Goal: Transaction & Acquisition: Purchase product/service

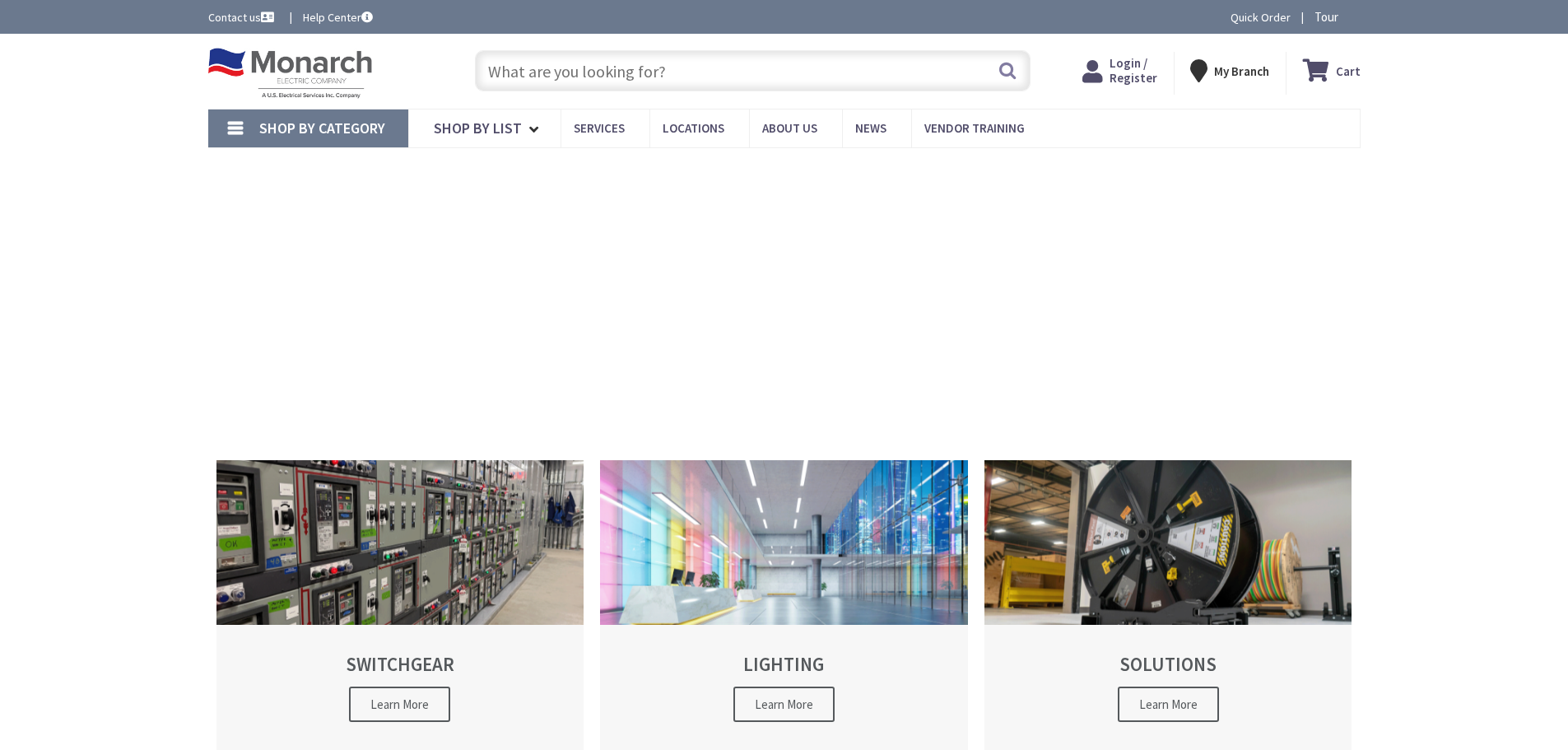
click at [535, 72] on input "text" at bounding box center [753, 70] width 556 height 41
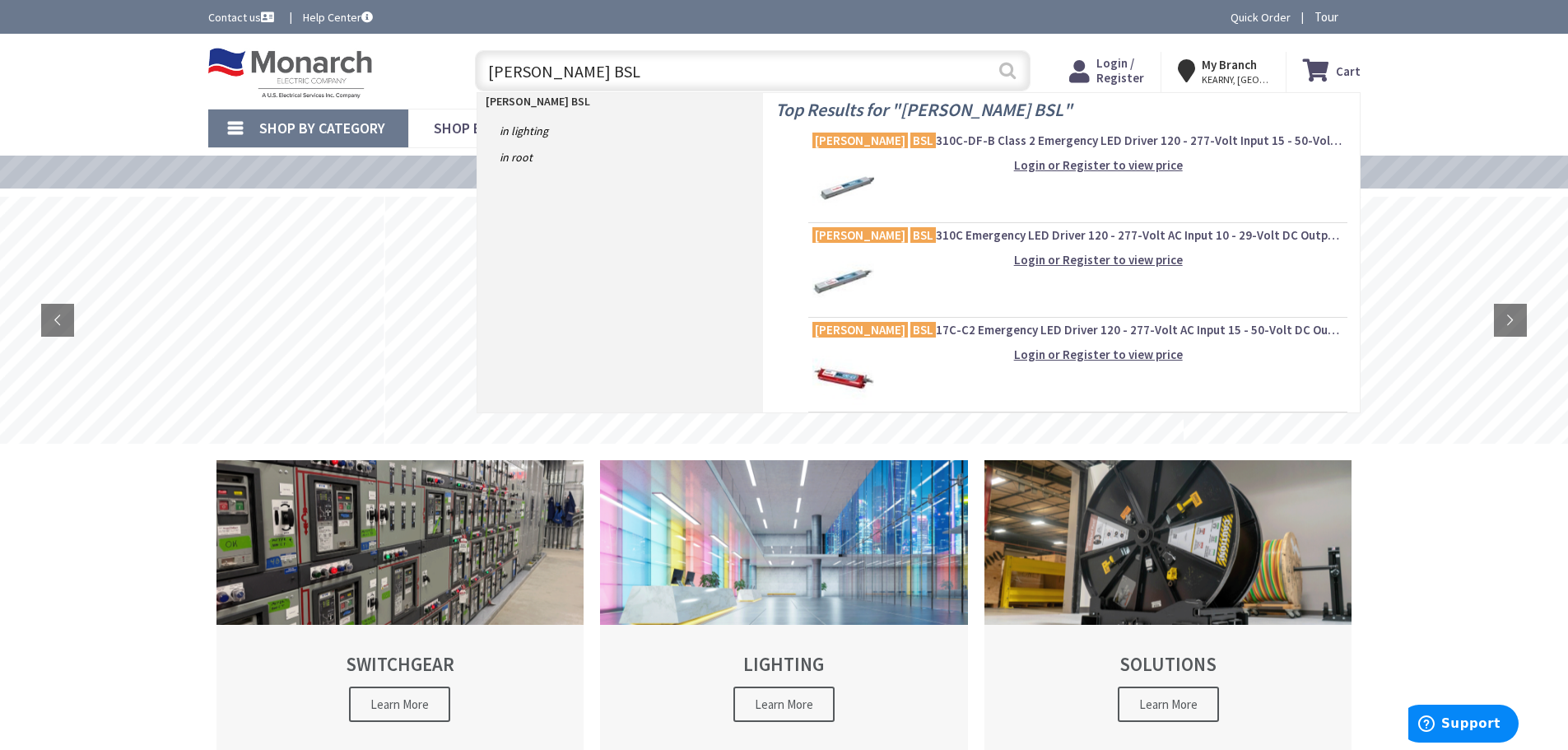
type input "[PERSON_NAME] BSL"
click at [1007, 67] on button "Search" at bounding box center [1007, 70] width 21 height 37
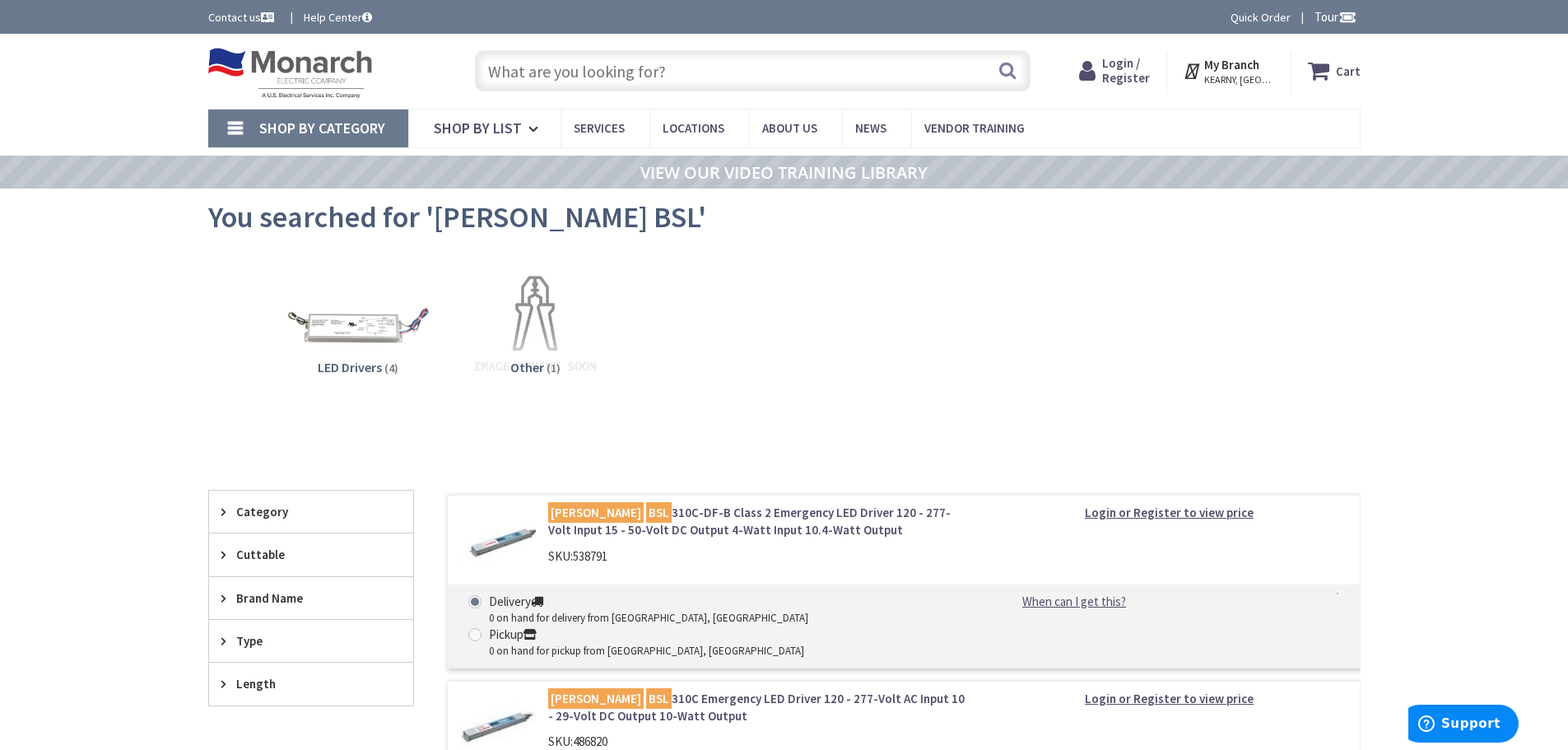
click at [369, 332] on img at bounding box center [357, 325] width 149 height 149
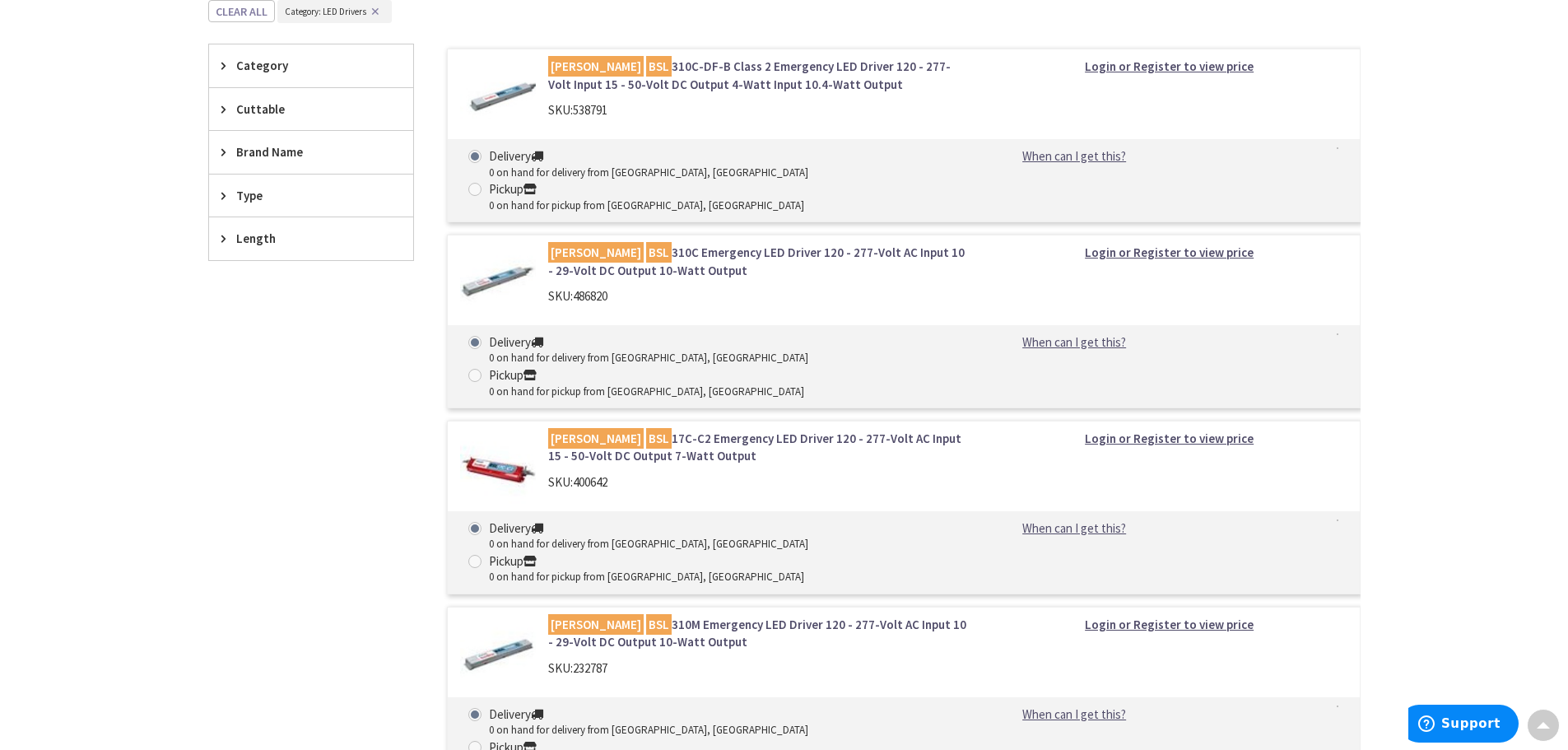
scroll to position [213, 0]
